Goal: Task Accomplishment & Management: Complete application form

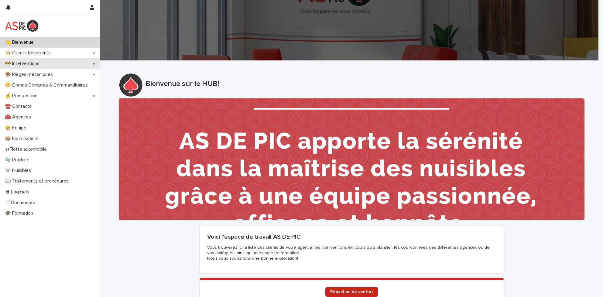
click at [60, 65] on div "🚧 Interventions" at bounding box center [50, 63] width 100 height 11
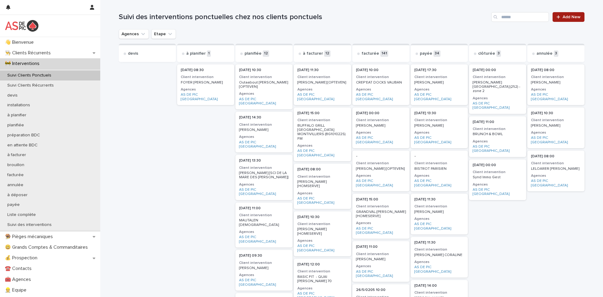
click at [562, 19] on span "Add New" at bounding box center [571, 17] width 18 height 4
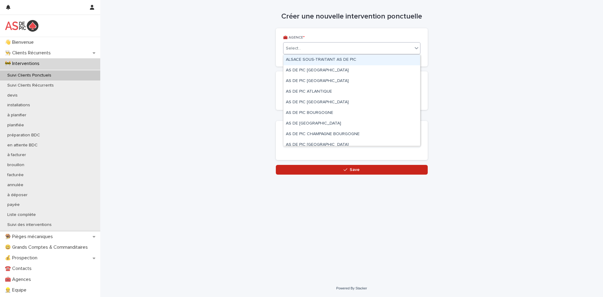
click at [330, 49] on div "Select..." at bounding box center [347, 48] width 129 height 10
type input "***"
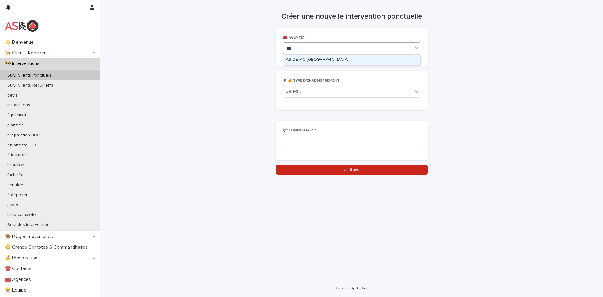
drag, startPoint x: 326, startPoint y: 58, endPoint x: 319, endPoint y: 79, distance: 22.3
click at [326, 58] on div "AS DE PIC [GEOGRAPHIC_DATA]" at bounding box center [351, 60] width 137 height 11
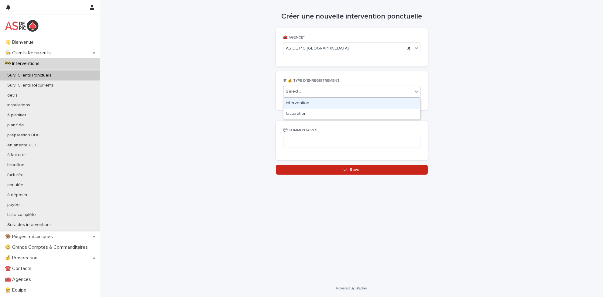
click at [316, 91] on div "Select..." at bounding box center [347, 92] width 129 height 10
click at [313, 102] on div "intervention" at bounding box center [351, 103] width 137 height 11
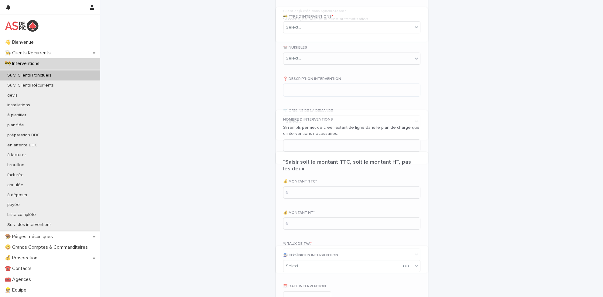
scroll to position [283, 0]
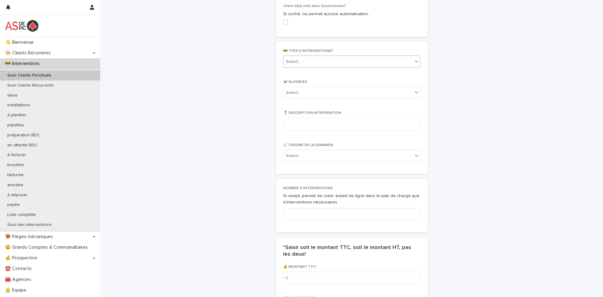
click at [321, 56] on div "Select..." at bounding box center [351, 62] width 137 height 12
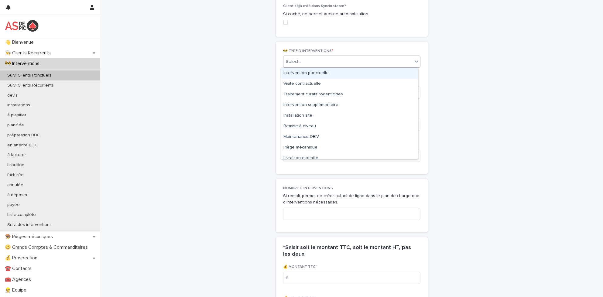
drag, startPoint x: 325, startPoint y: 71, endPoint x: 328, endPoint y: 80, distance: 9.3
click at [325, 71] on div "Intervention ponctuelle" at bounding box center [349, 73] width 137 height 11
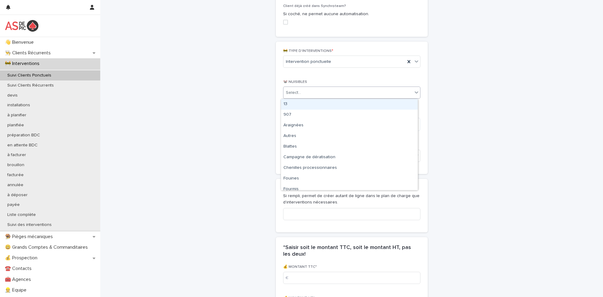
click at [324, 95] on div "Select..." at bounding box center [347, 93] width 129 height 10
type input "******"
click at [312, 106] on div "Souris" at bounding box center [349, 104] width 137 height 11
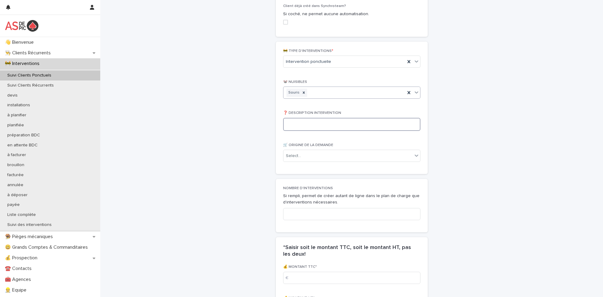
click at [314, 124] on textarea at bounding box center [351, 124] width 137 height 13
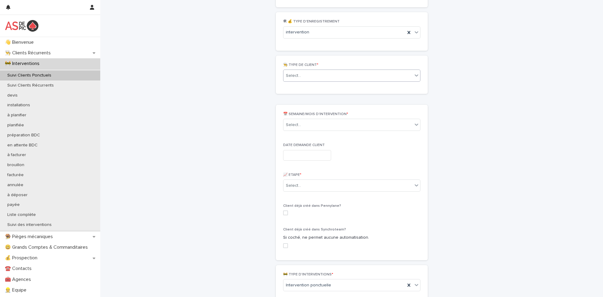
scroll to position [61, 0]
click at [310, 73] on div "Select..." at bounding box center [347, 74] width 129 height 10
click at [316, 86] on div "Client ponctuel" at bounding box center [349, 85] width 137 height 11
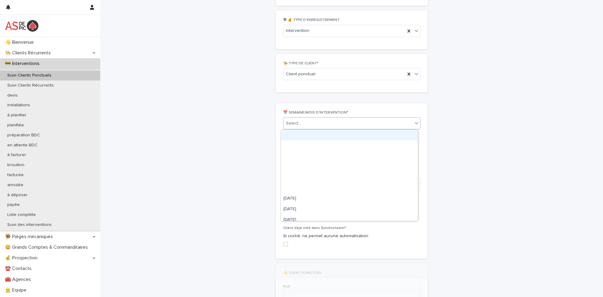
click at [311, 125] on div "Select..." at bounding box center [347, 123] width 129 height 10
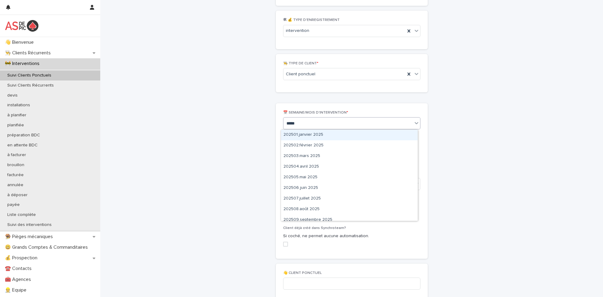
type input "******"
click at [316, 133] on div "202508.août 2025" at bounding box center [349, 135] width 137 height 11
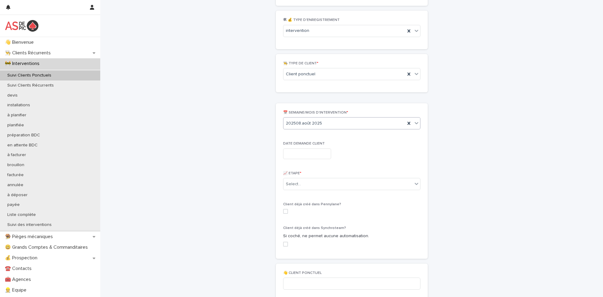
click at [303, 155] on input "text" at bounding box center [307, 153] width 48 height 11
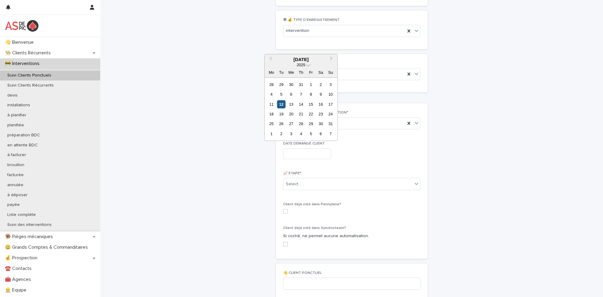
click at [282, 104] on div "12" at bounding box center [281, 104] width 8 height 8
type input "**********"
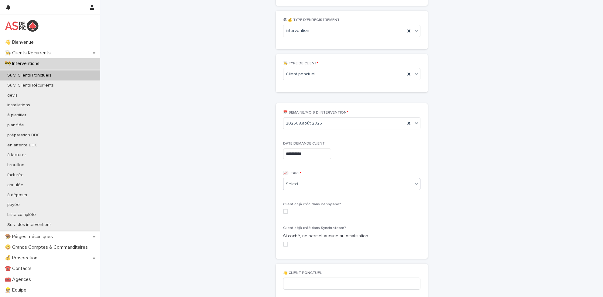
click at [312, 184] on div "Select..." at bounding box center [347, 184] width 129 height 10
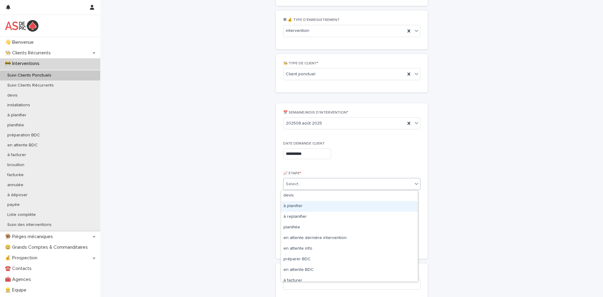
click at [305, 207] on div "à planifier" at bounding box center [349, 206] width 137 height 11
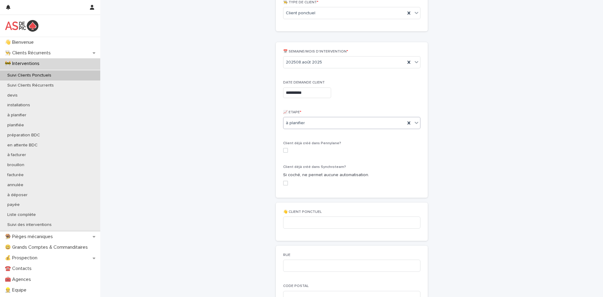
scroll to position [213, 0]
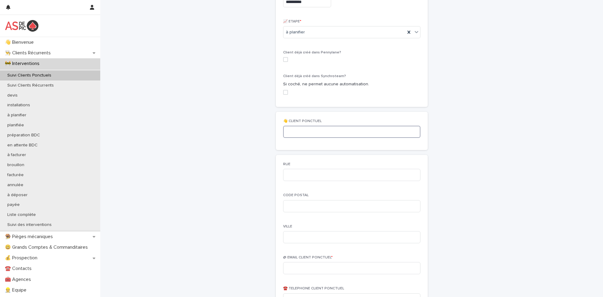
click at [316, 131] on input at bounding box center [351, 132] width 137 height 12
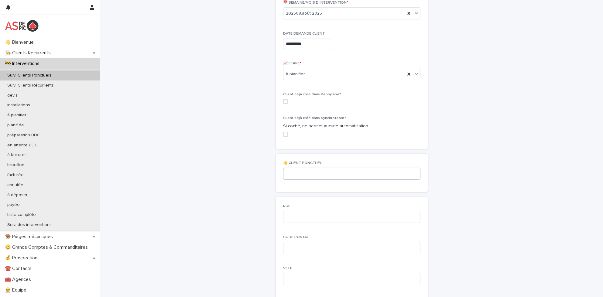
scroll to position [182, 0]
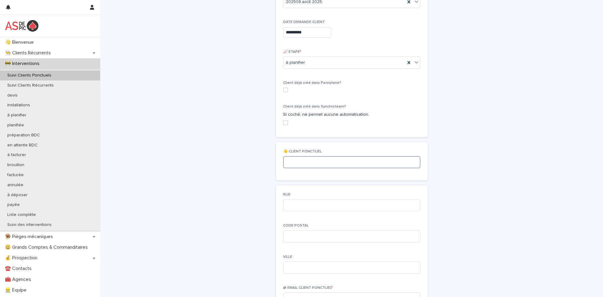
click at [314, 162] on input at bounding box center [351, 162] width 137 height 12
type input "*"
type input "**********"
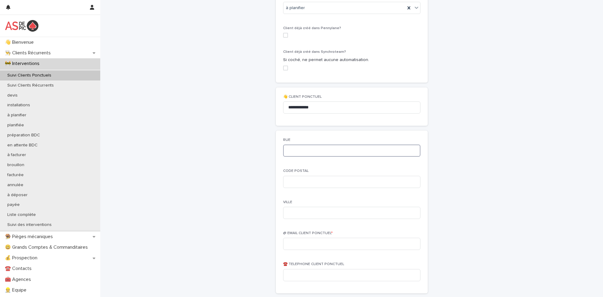
scroll to position [243, 0]
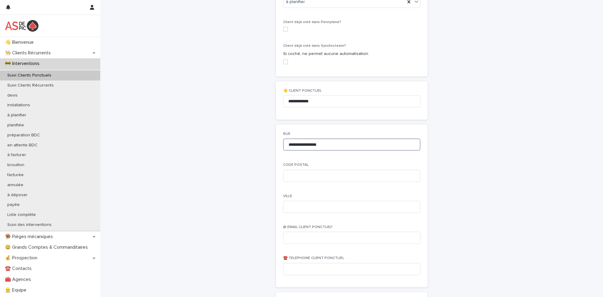
type input "**********"
type input "*****"
type input "********"
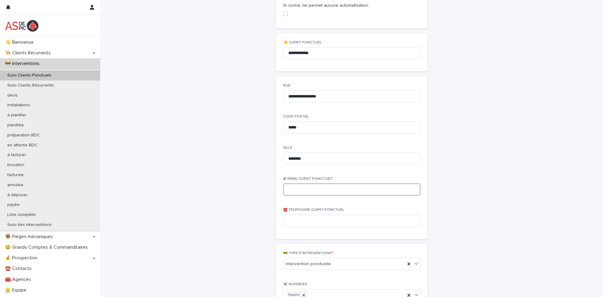
scroll to position [304, 0]
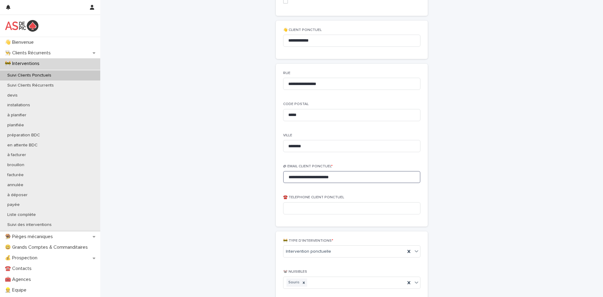
type input "**********"
drag, startPoint x: 345, startPoint y: 176, endPoint x: 252, endPoint y: 172, distance: 93.0
click at [252, 172] on div "**********" at bounding box center [352, 242] width 298 height 1092
click at [326, 208] on input at bounding box center [351, 208] width 137 height 12
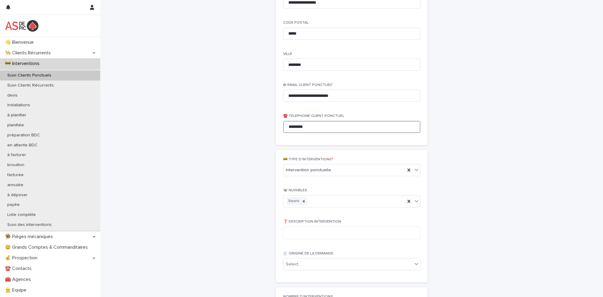
scroll to position [455, 0]
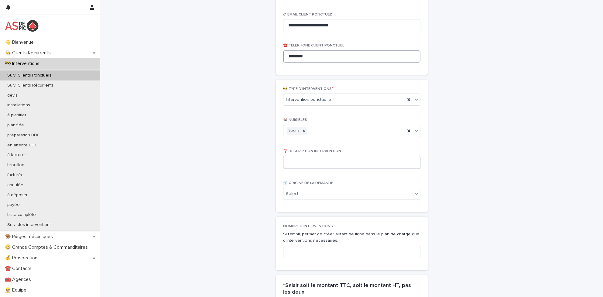
type input "*********"
click at [325, 164] on textarea at bounding box center [351, 162] width 137 height 13
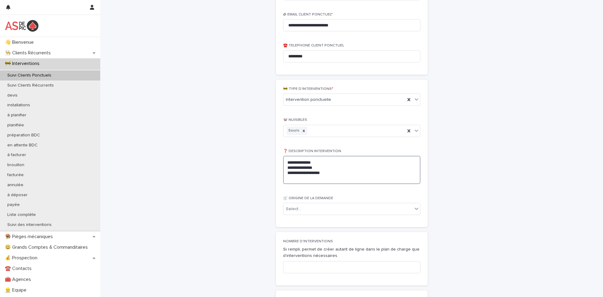
scroll to position [486, 0]
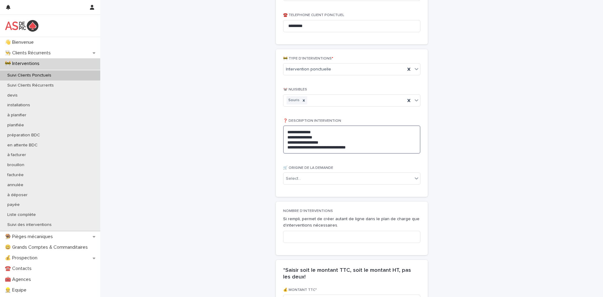
drag, startPoint x: 353, startPoint y: 147, endPoint x: 275, endPoint y: 152, distance: 77.9
click at [276, 152] on div "**********" at bounding box center [352, 123] width 152 height 148
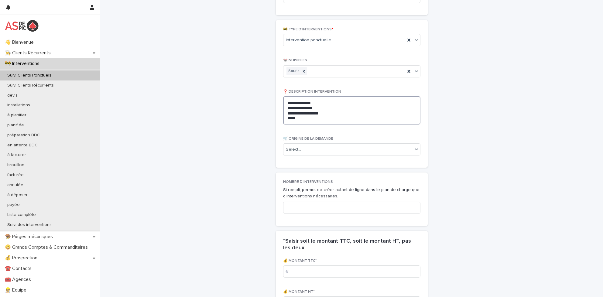
scroll to position [516, 0]
type textarea "**********"
click at [324, 209] on input at bounding box center [351, 206] width 137 height 12
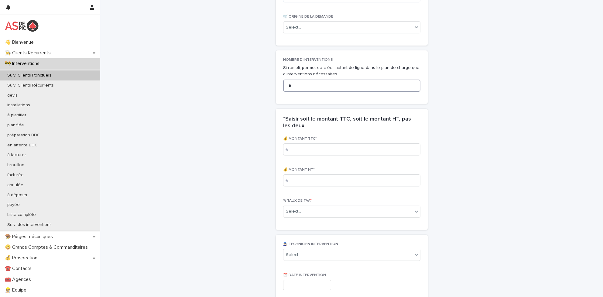
scroll to position [638, 0]
type input "*"
click at [313, 149] on input at bounding box center [351, 149] width 137 height 12
type input "***"
click at [314, 206] on div "Select..." at bounding box center [347, 211] width 129 height 10
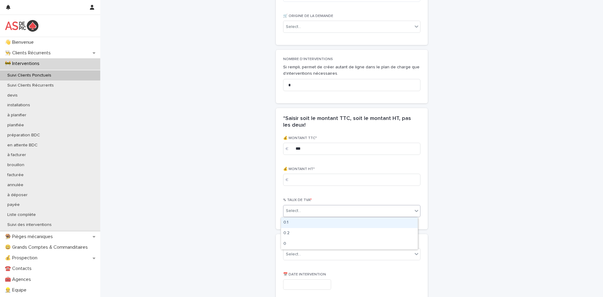
click at [315, 226] on div "0.1" at bounding box center [349, 222] width 137 height 11
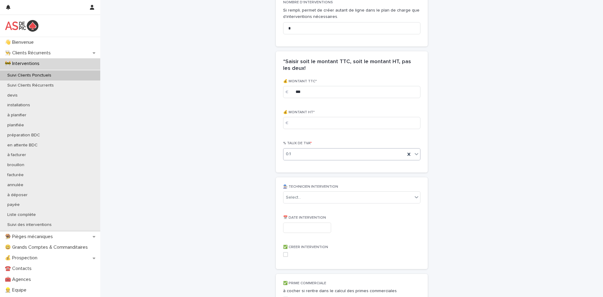
scroll to position [729, 0]
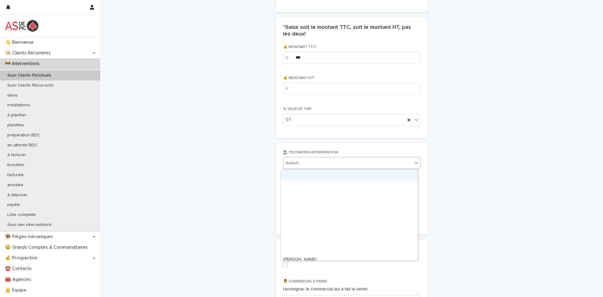
click at [321, 166] on div "Select..." at bounding box center [347, 163] width 129 height 10
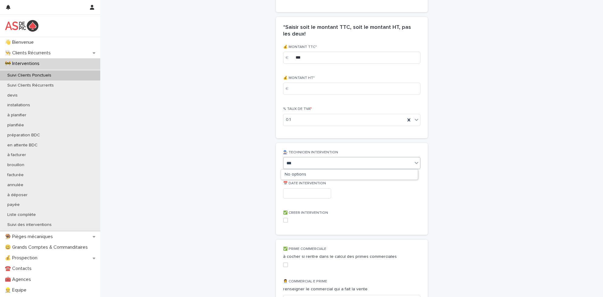
type input "****"
click at [311, 174] on div "[PERSON_NAME]" at bounding box center [349, 174] width 137 height 11
click at [302, 191] on input "text" at bounding box center [307, 193] width 48 height 11
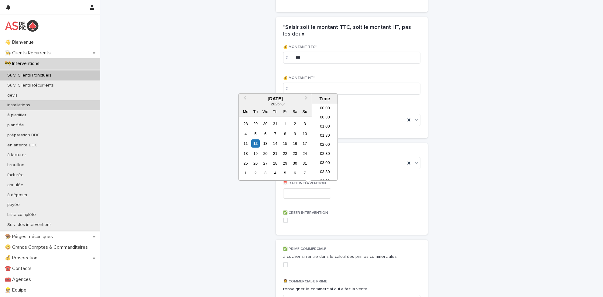
scroll to position [258, 0]
click at [275, 142] on div "14" at bounding box center [275, 143] width 8 height 8
click at [327, 125] on li "10:00" at bounding box center [325, 123] width 26 height 9
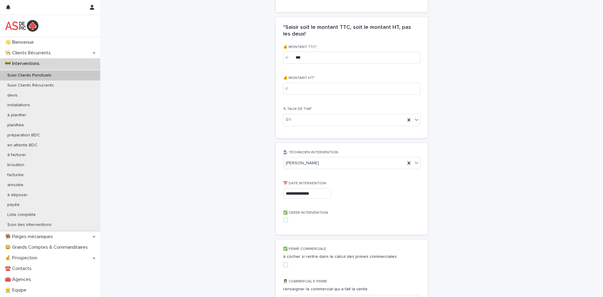
type input "**********"
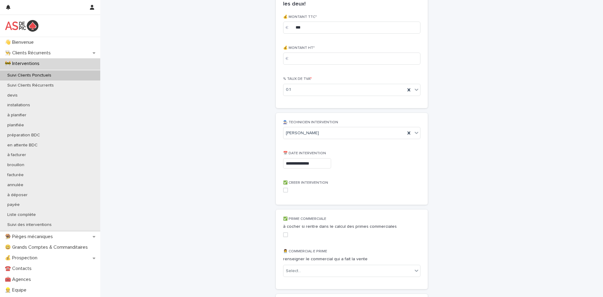
scroll to position [759, 0]
click at [285, 191] on span at bounding box center [285, 189] width 5 height 5
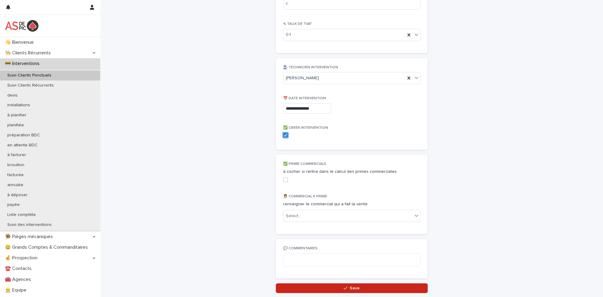
scroll to position [820, 0]
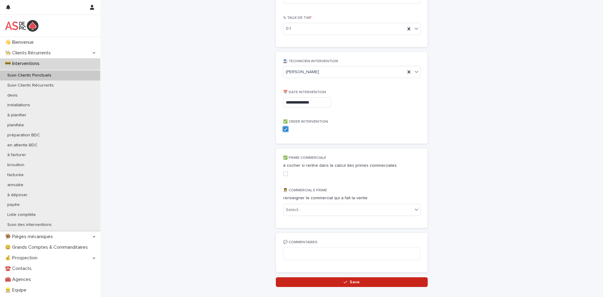
click at [283, 172] on span at bounding box center [285, 173] width 5 height 5
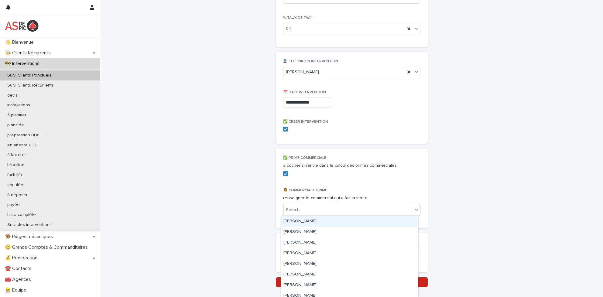
click at [335, 212] on div "Select..." at bounding box center [347, 210] width 129 height 10
type input "***"
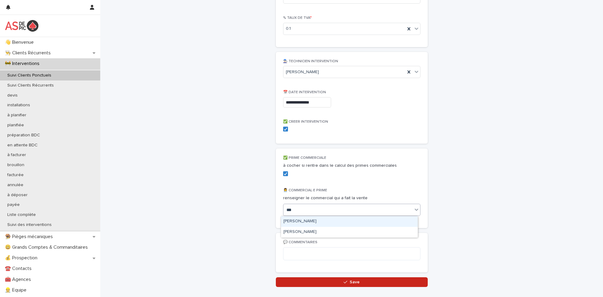
click at [328, 221] on div "[PERSON_NAME]" at bounding box center [349, 221] width 137 height 11
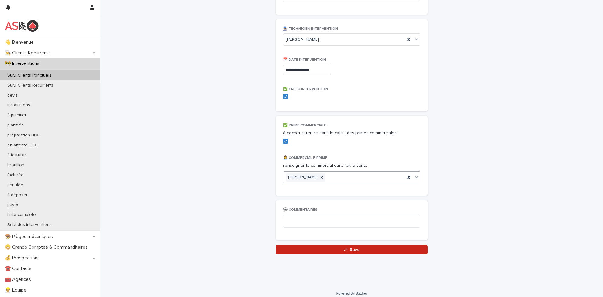
scroll to position [857, 0]
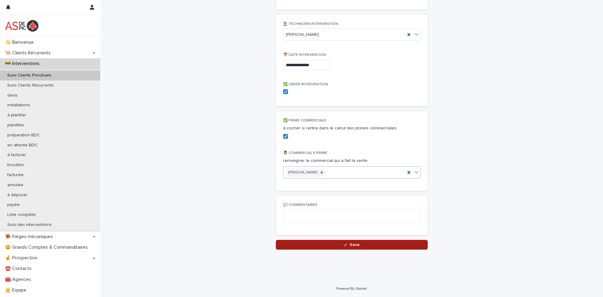
click at [346, 245] on div "button" at bounding box center [346, 245] width 6 height 4
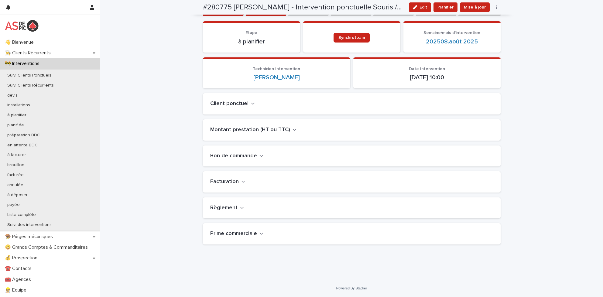
scroll to position [57, 0]
click at [534, 162] on div "Loading... Saving… Loading... Saving… #280775 [PERSON_NAME] - Intervention ponc…" at bounding box center [351, 111] width 503 height 337
click at [423, 8] on span "Edit" at bounding box center [423, 7] width 8 height 4
click at [269, 134] on div "Montant prestation (HT ou TTC)" at bounding box center [352, 129] width 298 height 21
click at [263, 128] on h2 "Montant prestation (HT ou TTC)" at bounding box center [250, 130] width 80 height 7
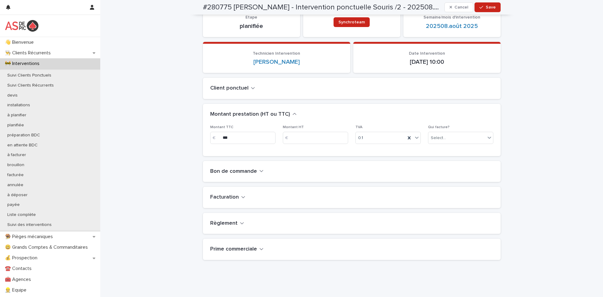
scroll to position [73, 0]
click at [555, 93] on div "**********" at bounding box center [351, 111] width 503 height 368
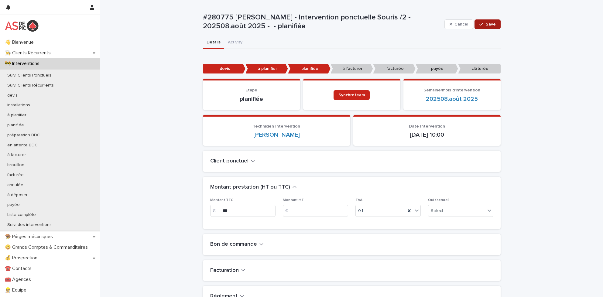
click at [486, 22] on span "Save" at bounding box center [491, 24] width 10 height 4
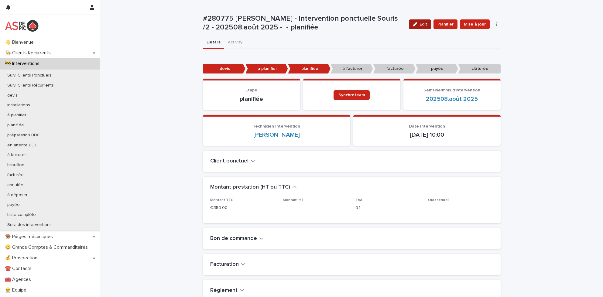
click at [425, 26] on button "Edit" at bounding box center [420, 24] width 22 height 10
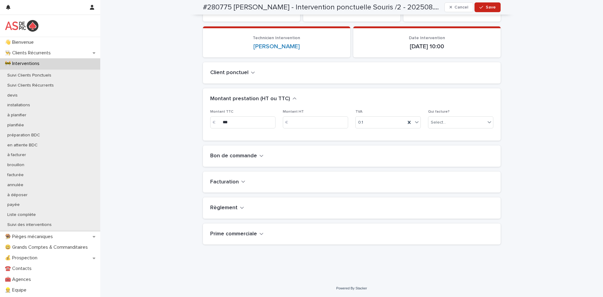
click at [220, 155] on h2 "Bon de commande" at bounding box center [233, 156] width 47 height 7
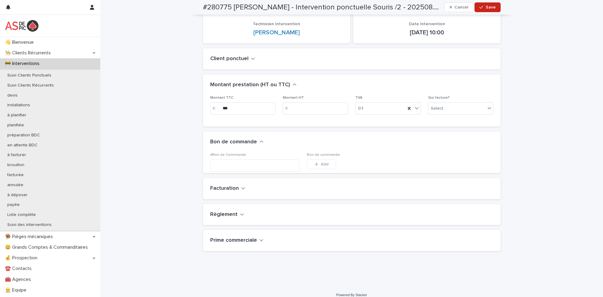
scroll to position [104, 0]
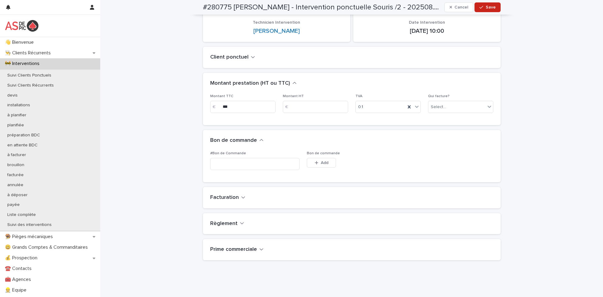
click at [319, 156] on div "Bon de commande This file cannot be opened Download File Add" at bounding box center [352, 163] width 90 height 24
click at [321, 161] on span "Add" at bounding box center [325, 163] width 8 height 4
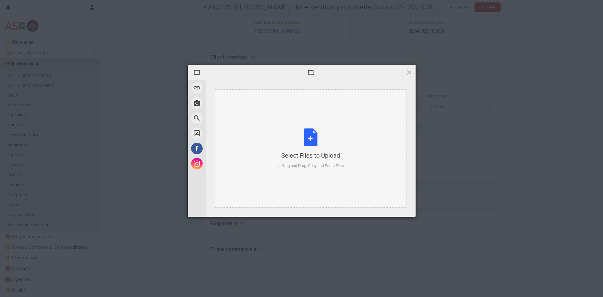
click at [308, 132] on div "Select Files to Upload or Drag and Drop, Copy and Paste Files" at bounding box center [310, 148] width 67 height 40
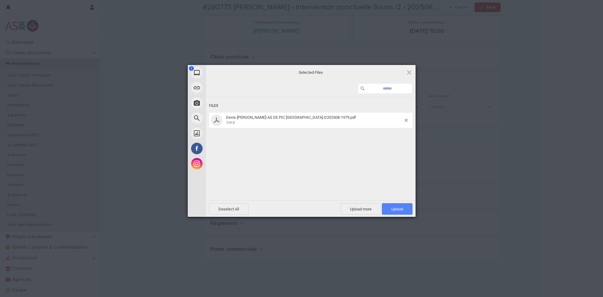
click at [398, 210] on span "Upload 1" at bounding box center [397, 209] width 12 height 5
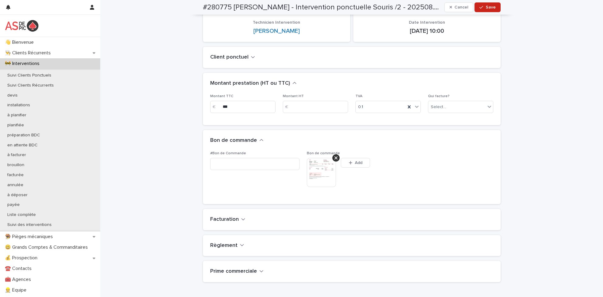
scroll to position [115, 0]
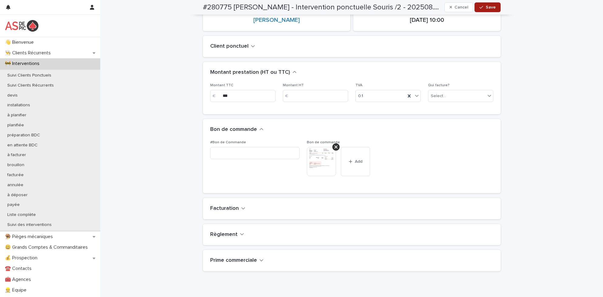
click at [487, 10] on button "Save" at bounding box center [487, 7] width 26 height 10
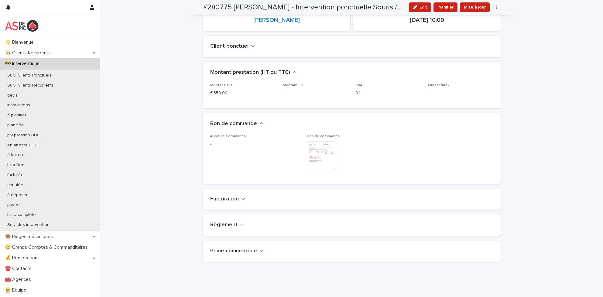
scroll to position [110, 0]
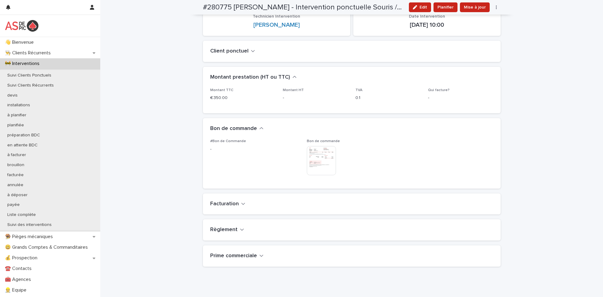
drag, startPoint x: 513, startPoint y: 64, endPoint x: 505, endPoint y: 65, distance: 8.6
click at [513, 64] on div "Loading... Saving… Loading... Saving… #280775 [PERSON_NAME] - Intervention ponc…" at bounding box center [351, 96] width 503 height 412
click at [52, 76] on p "Suivi Clients Ponctuels" at bounding box center [29, 75] width 54 height 5
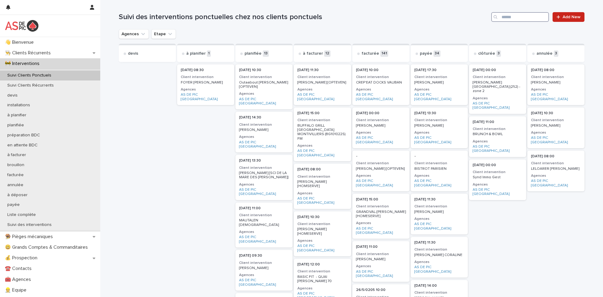
click at [514, 19] on input "Search" at bounding box center [520, 17] width 58 height 10
type input "******"
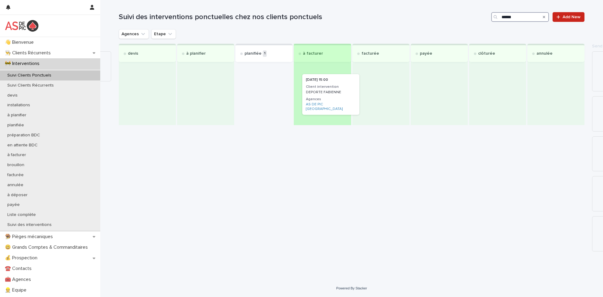
drag, startPoint x: 280, startPoint y: 79, endPoint x: 330, endPoint y: 79, distance: 49.8
click at [330, 79] on div "devis à planifier planifiée 1 [DATE] 15:00 Client intervention DEPORTE FABIENNE…" at bounding box center [352, 84] width 466 height 81
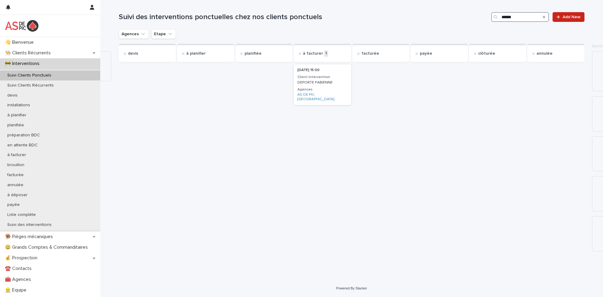
click at [329, 78] on h3 "Client intervention" at bounding box center [322, 77] width 50 height 5
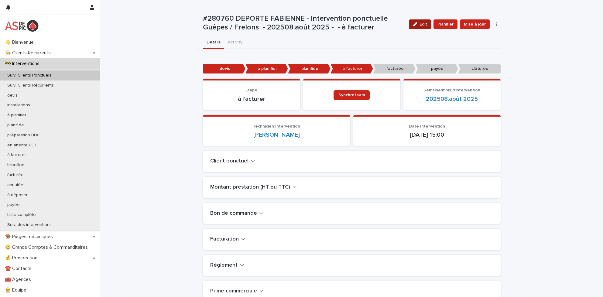
click at [420, 23] on span "Edit" at bounding box center [423, 24] width 8 height 4
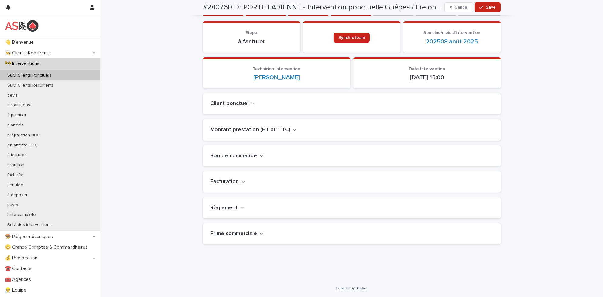
click at [227, 180] on h2 "Facturation" at bounding box center [224, 182] width 29 height 7
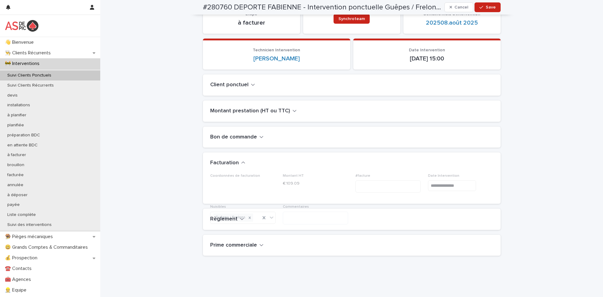
scroll to position [89, 0]
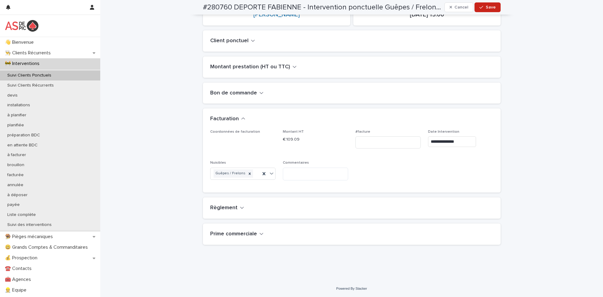
click at [228, 207] on h2 "Règlement" at bounding box center [223, 208] width 27 height 7
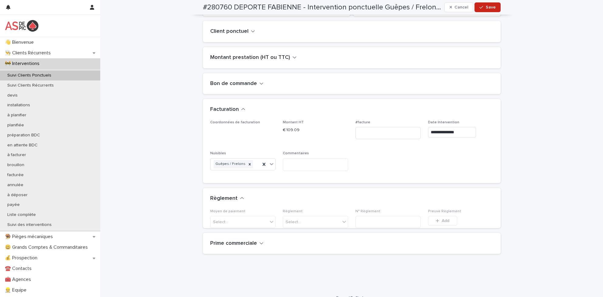
scroll to position [136, 0]
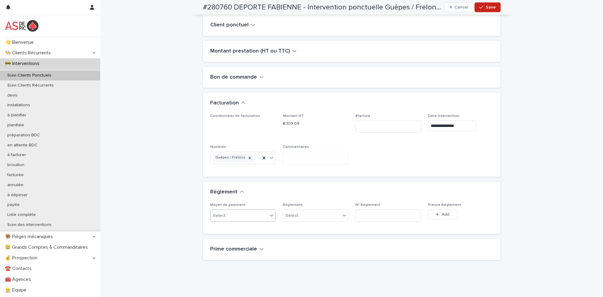
click at [244, 214] on div "Select..." at bounding box center [238, 216] width 57 height 10
click at [240, 251] on div "Chèque" at bounding box center [240, 248] width 65 height 11
click at [308, 215] on div "Select..." at bounding box center [311, 216] width 57 height 10
click at [300, 227] on div "oui" at bounding box center [313, 227] width 65 height 11
click at [441, 217] on button "Add" at bounding box center [442, 215] width 29 height 10
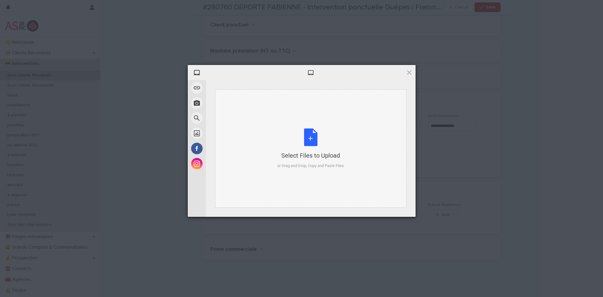
click at [319, 136] on div "Select Files to Upload or Drag and Drop, Copy and Paste Files" at bounding box center [310, 148] width 67 height 40
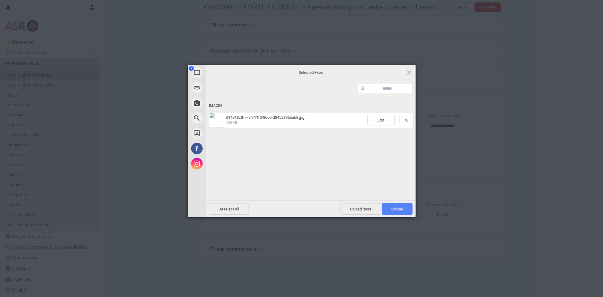
click at [402, 208] on span "Upload 1" at bounding box center [397, 209] width 12 height 5
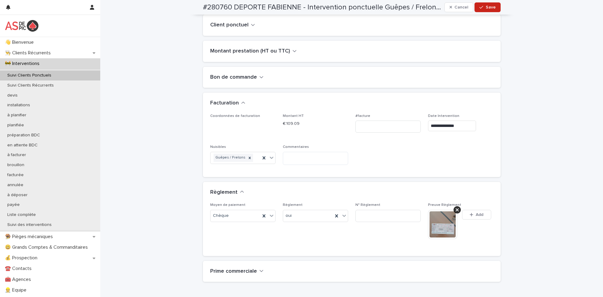
scroll to position [147, 0]
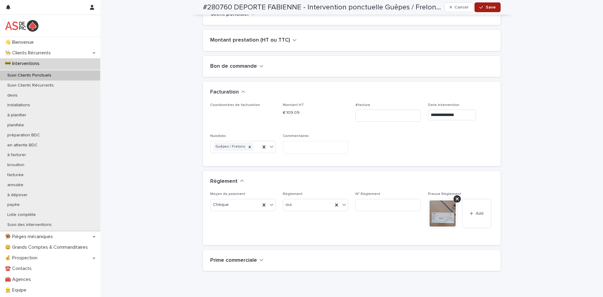
click at [484, 10] on button "Save" at bounding box center [487, 7] width 26 height 10
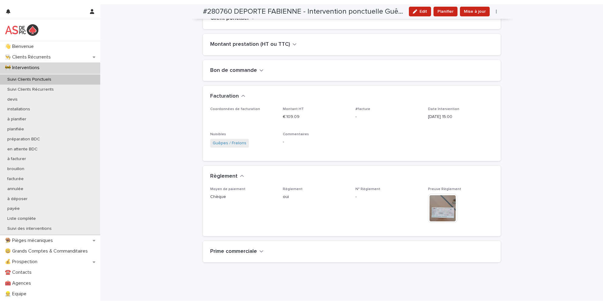
scroll to position [141, 0]
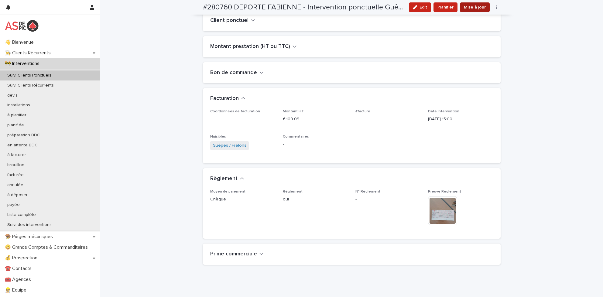
click at [469, 3] on button "Mise à jour" at bounding box center [475, 7] width 30 height 10
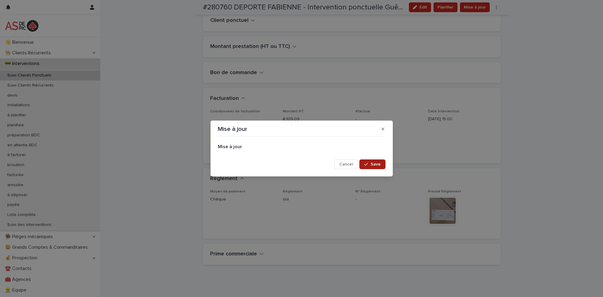
click at [376, 162] on button "Save" at bounding box center [372, 164] width 26 height 10
